Goal: Transaction & Acquisition: Obtain resource

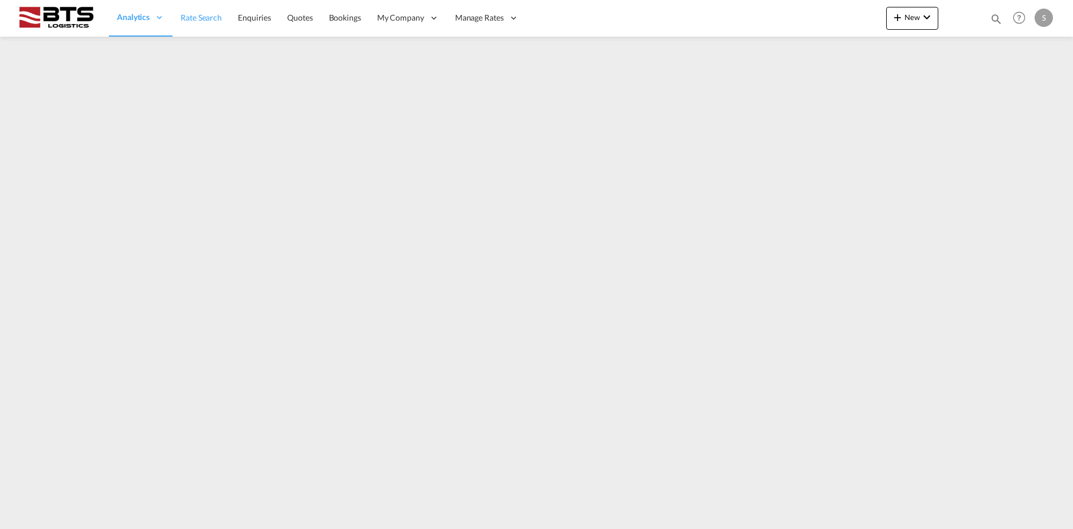
click at [195, 19] on span "Rate Search" at bounding box center [201, 18] width 41 height 10
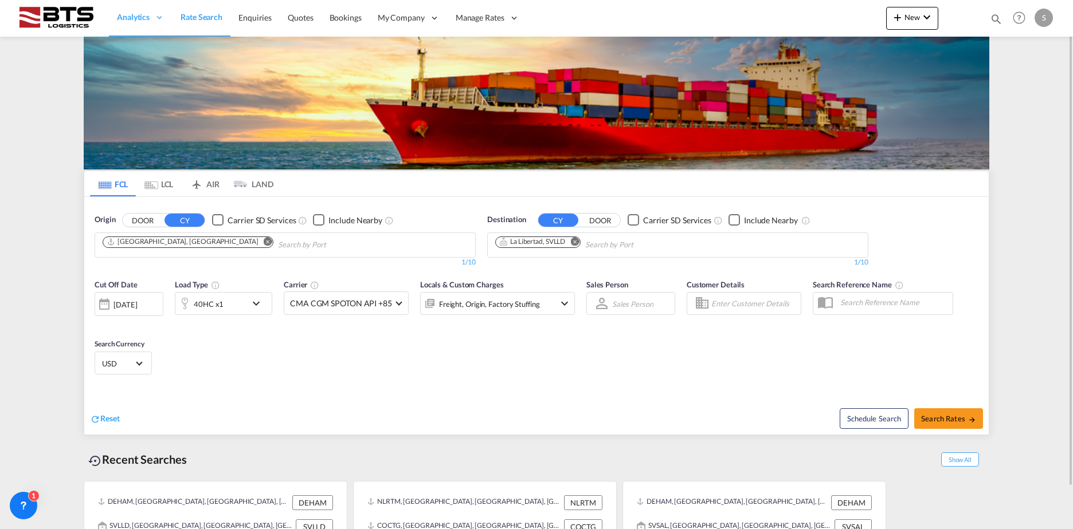
click at [264, 242] on md-icon "Remove" at bounding box center [268, 241] width 9 height 9
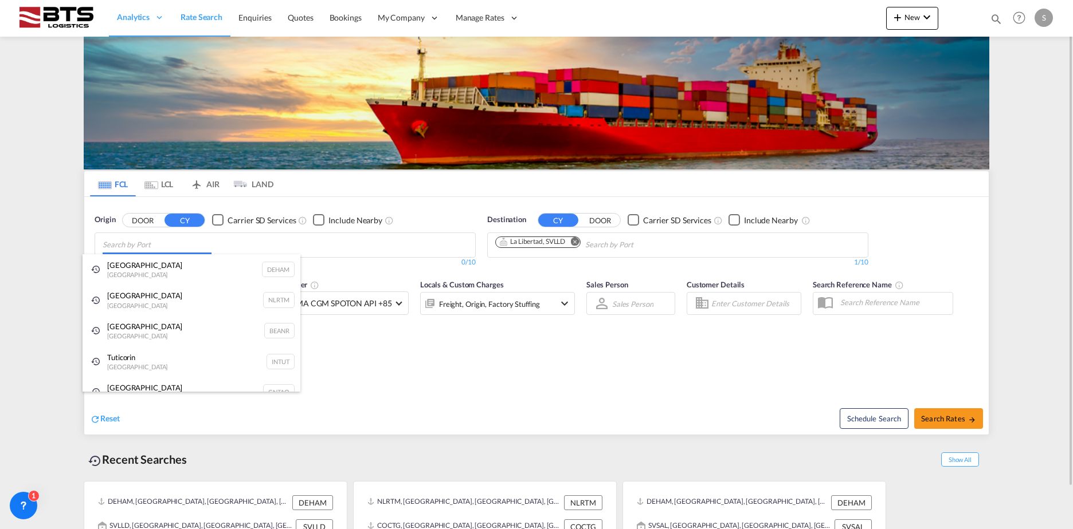
click at [181, 243] on body "Analytics Reports Dashboard Rate Search Enquiries Quotes Bookings" at bounding box center [536, 264] width 1073 height 529
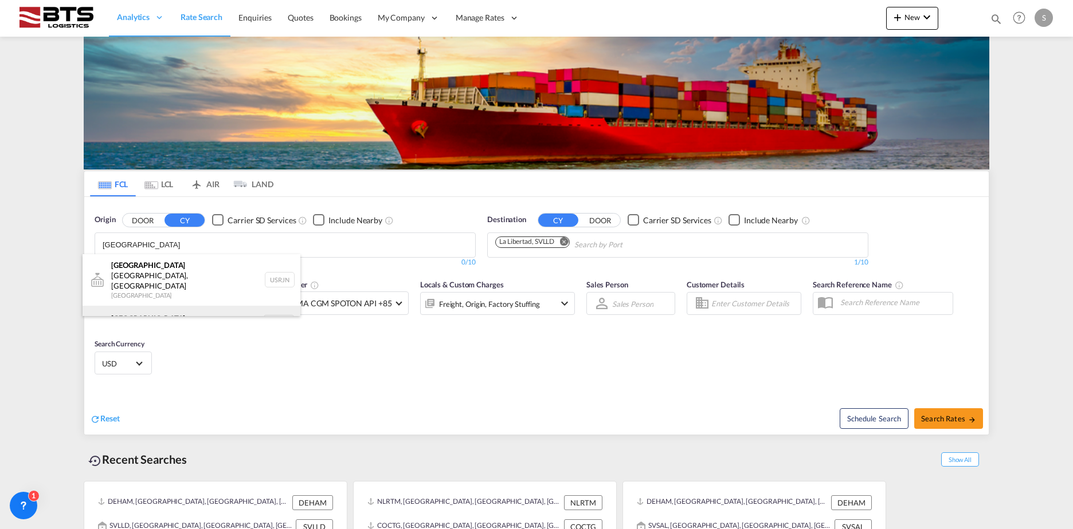
type input "[GEOGRAPHIC_DATA]"
click at [160, 306] on div "[GEOGRAPHIC_DATA] [GEOGRAPHIC_DATA] NLRTM" at bounding box center [192, 323] width 218 height 34
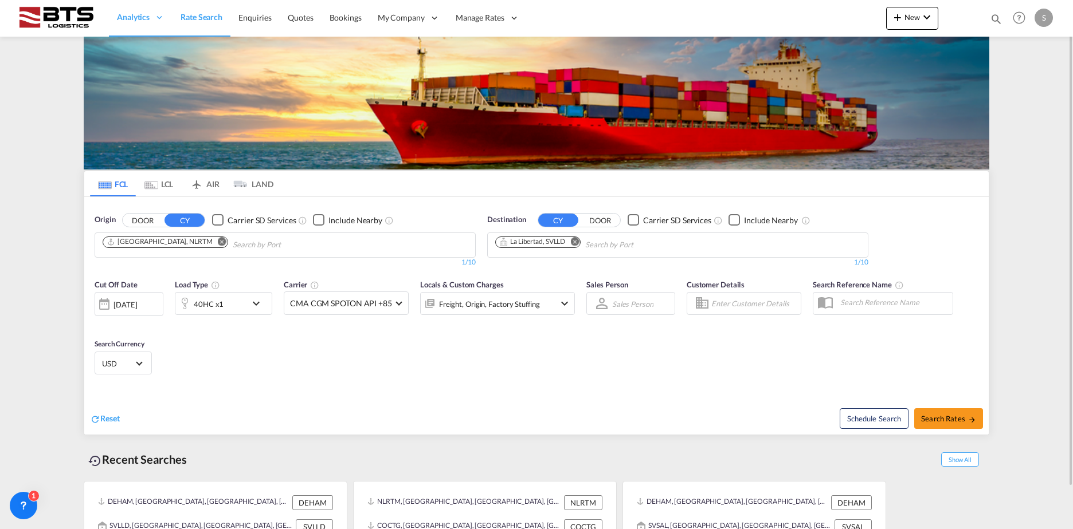
click at [576, 244] on md-icon "Remove" at bounding box center [574, 241] width 9 height 9
type input "port said"
click at [564, 265] on div "Port Said [GEOGRAPHIC_DATA] EGPSD" at bounding box center [584, 271] width 218 height 34
click at [943, 423] on span "Search Rates" at bounding box center [948, 418] width 55 height 9
type input "NLRTM to EGPSD / [DATE]"
